Goal: Information Seeking & Learning: Learn about a topic

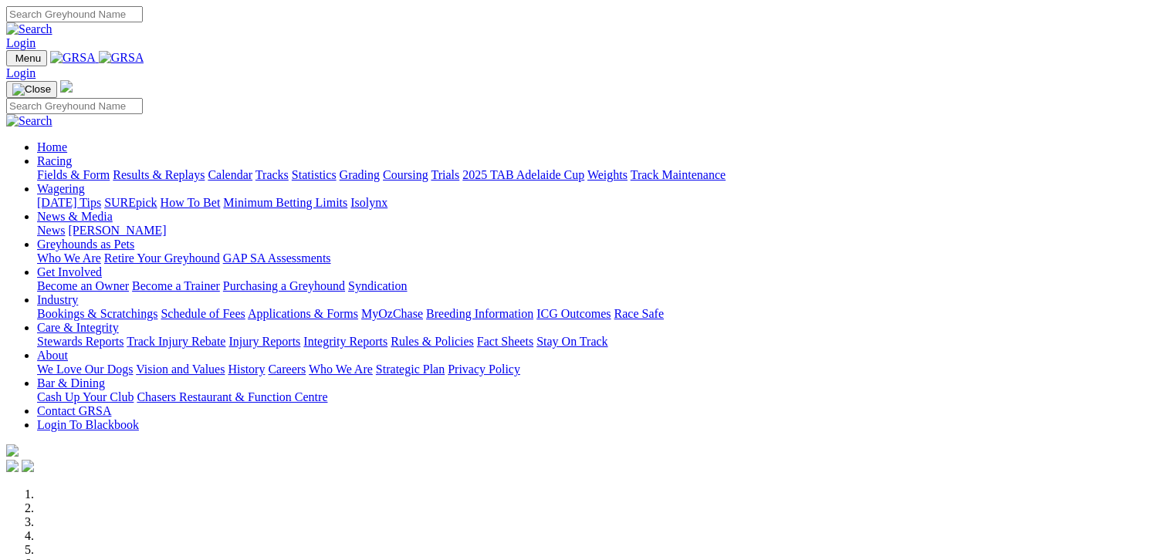
click at [69, 168] on link "Fields & Form" at bounding box center [73, 174] width 73 height 13
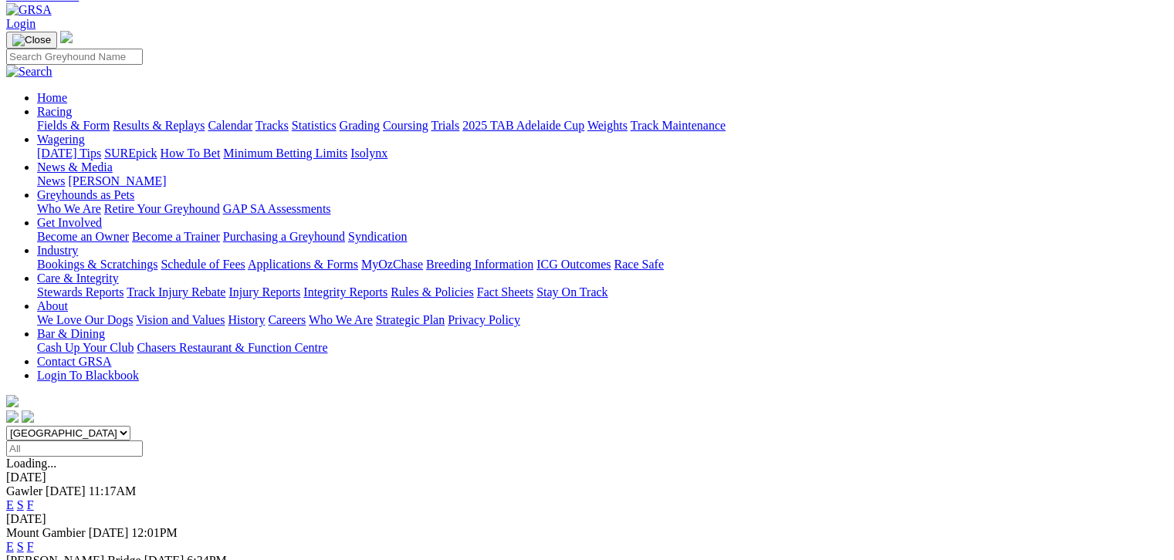
scroll to position [77, 0]
click at [34, 540] on link "F" at bounding box center [30, 546] width 7 height 13
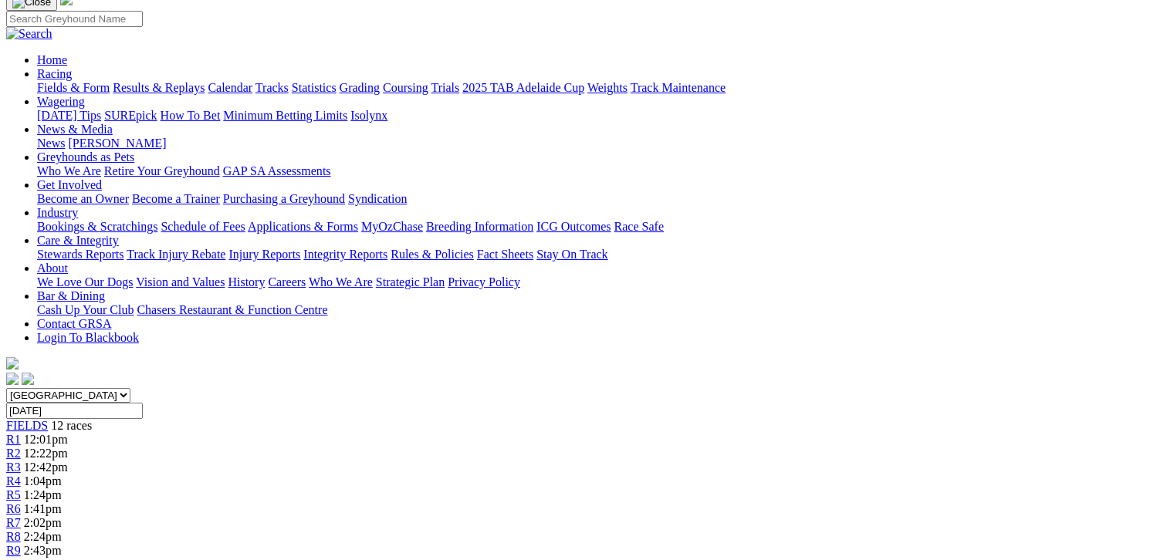
scroll to position [116, 0]
drag, startPoint x: 1109, startPoint y: 225, endPoint x: 1091, endPoint y: 213, distance: 21.2
